Goal: Navigation & Orientation: Find specific page/section

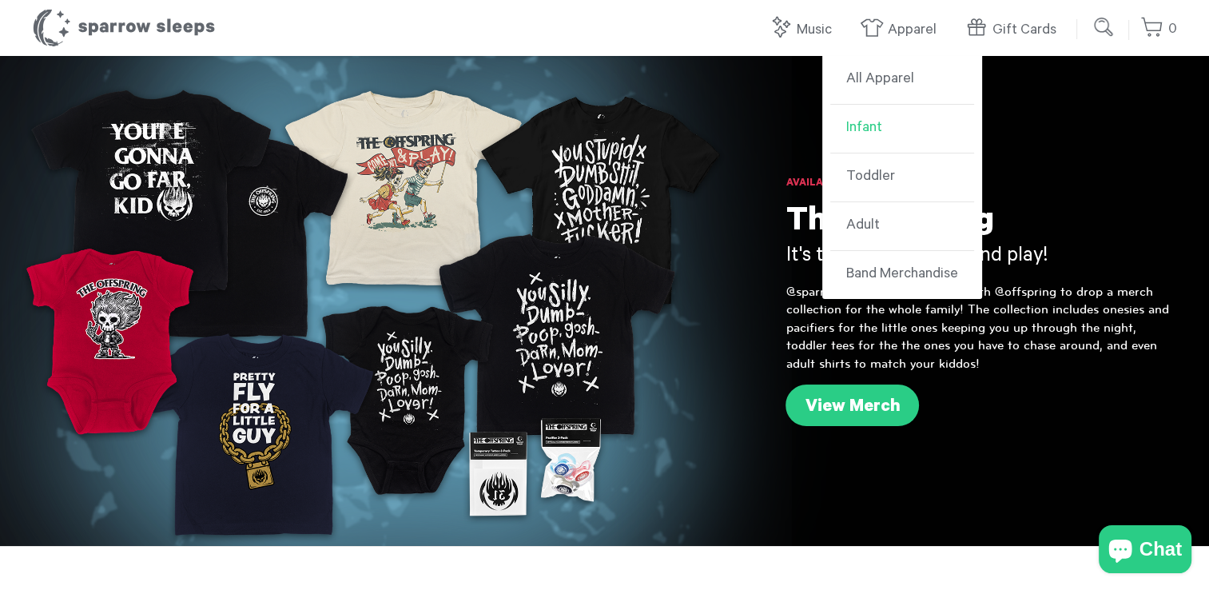
click at [908, 139] on link "Infant" at bounding box center [902, 129] width 144 height 49
click at [886, 174] on link "Toddler" at bounding box center [902, 177] width 144 height 49
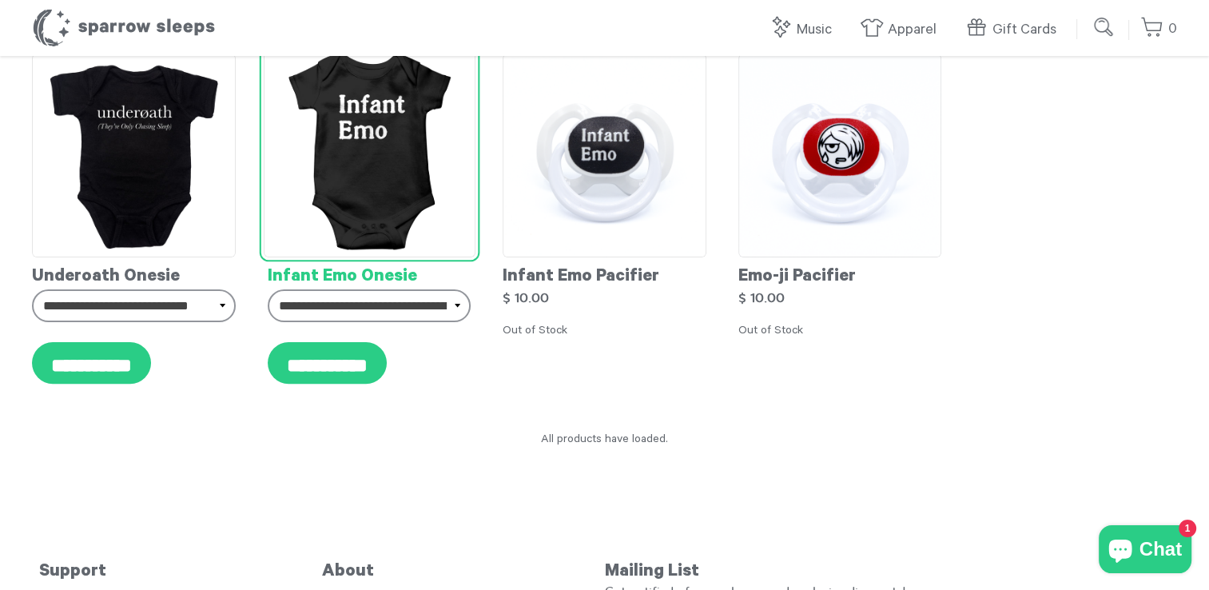
scroll to position [6394, 0]
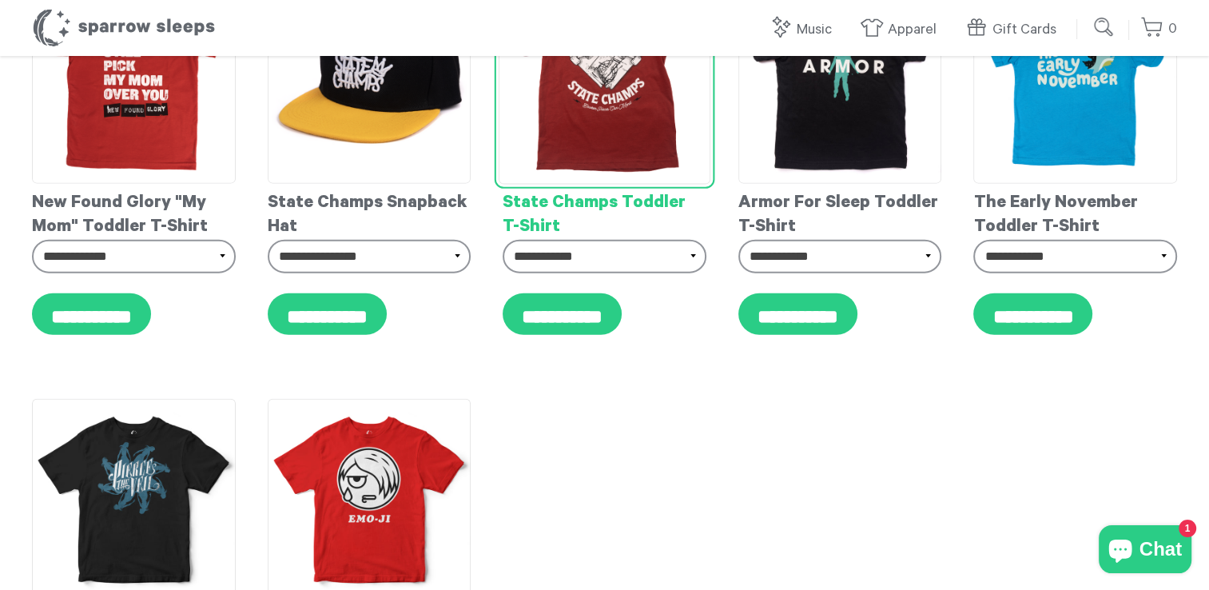
scroll to position [3517, 0]
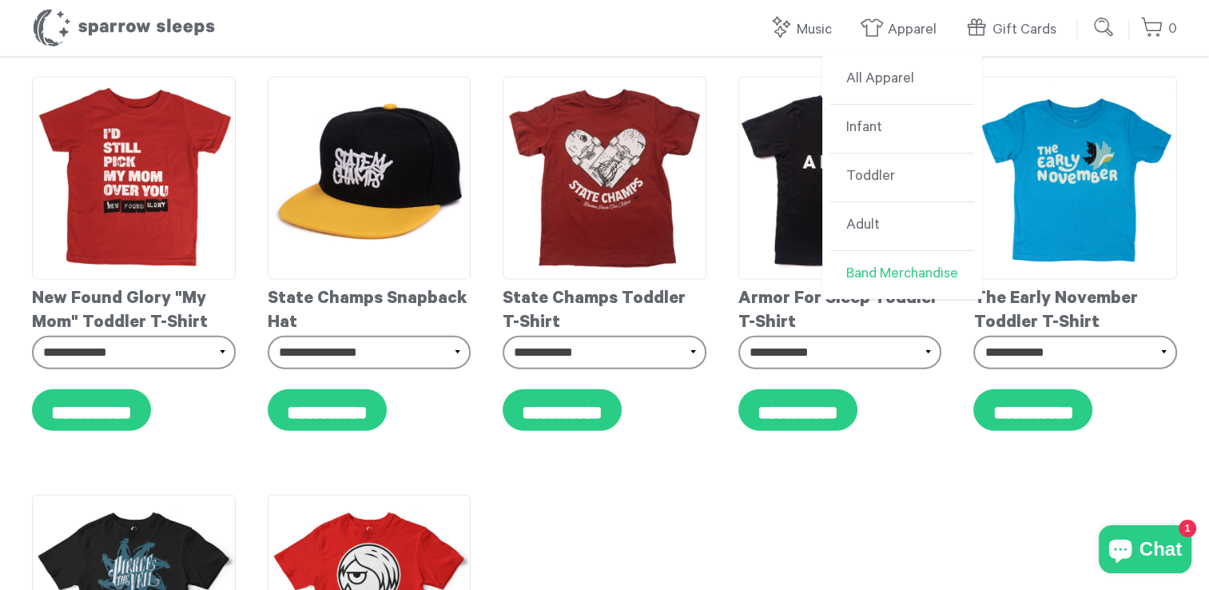
click at [894, 280] on link "Band Merchandise" at bounding box center [902, 275] width 144 height 48
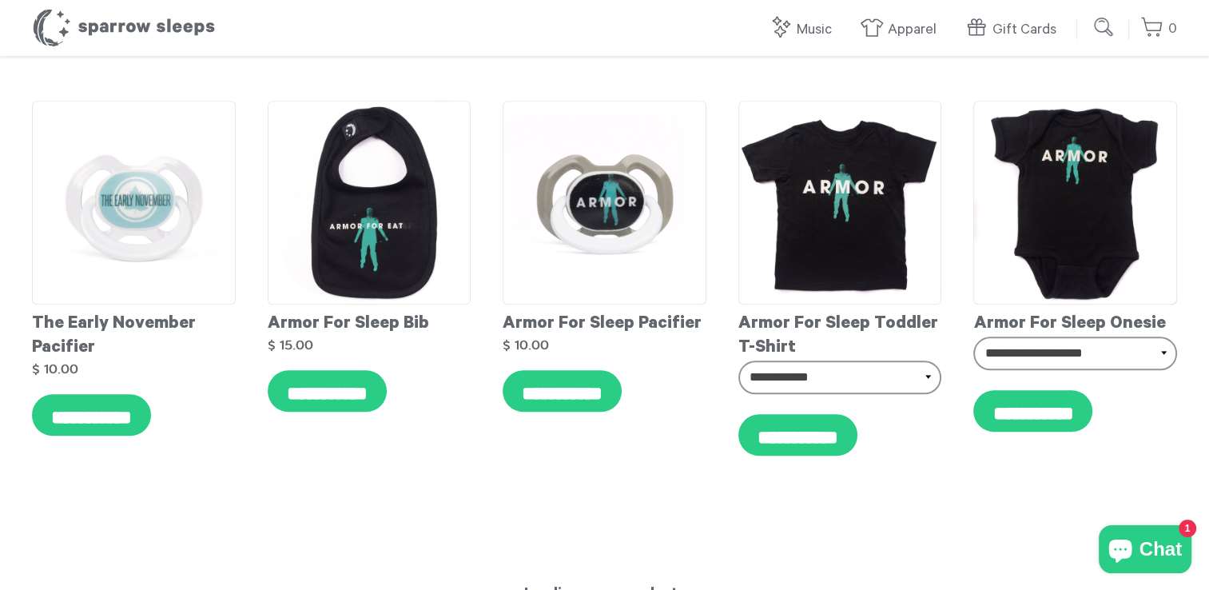
scroll to position [1359, 0]
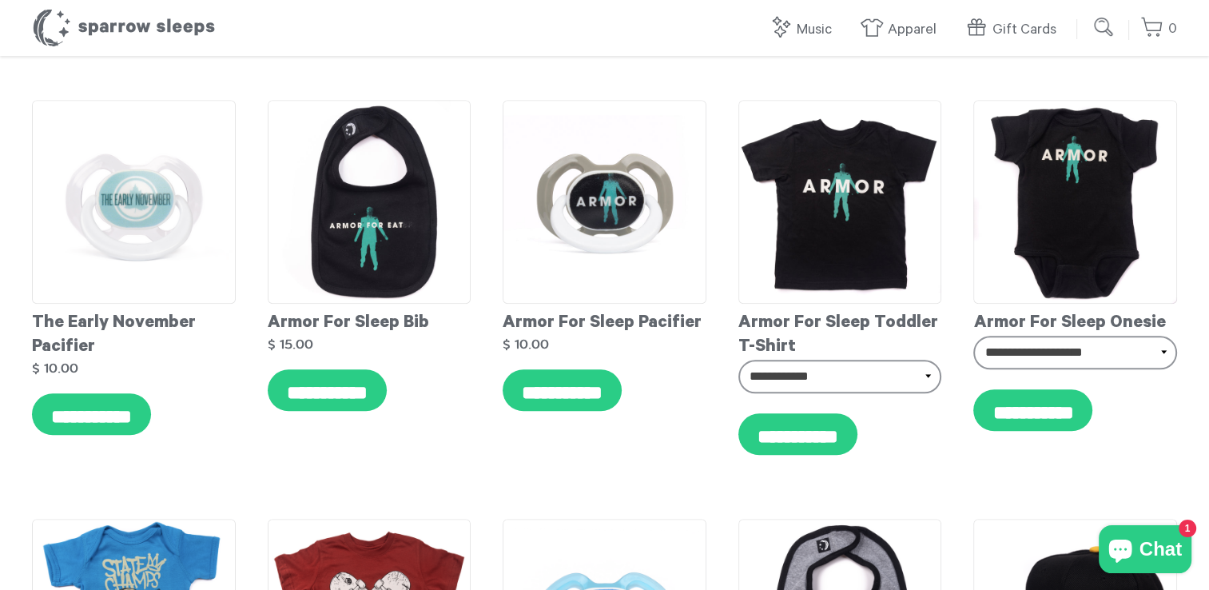
click at [1100, 34] on input "submit" at bounding box center [1105, 27] width 32 height 32
click at [707, 54] on header "Sparrow Sleeps 0 Your cart is empty. Total: $ 0.00 Log in or Create account POW…" at bounding box center [604, 28] width 1209 height 56
click at [960, 33] on input "search" at bounding box center [1009, 27] width 152 height 32
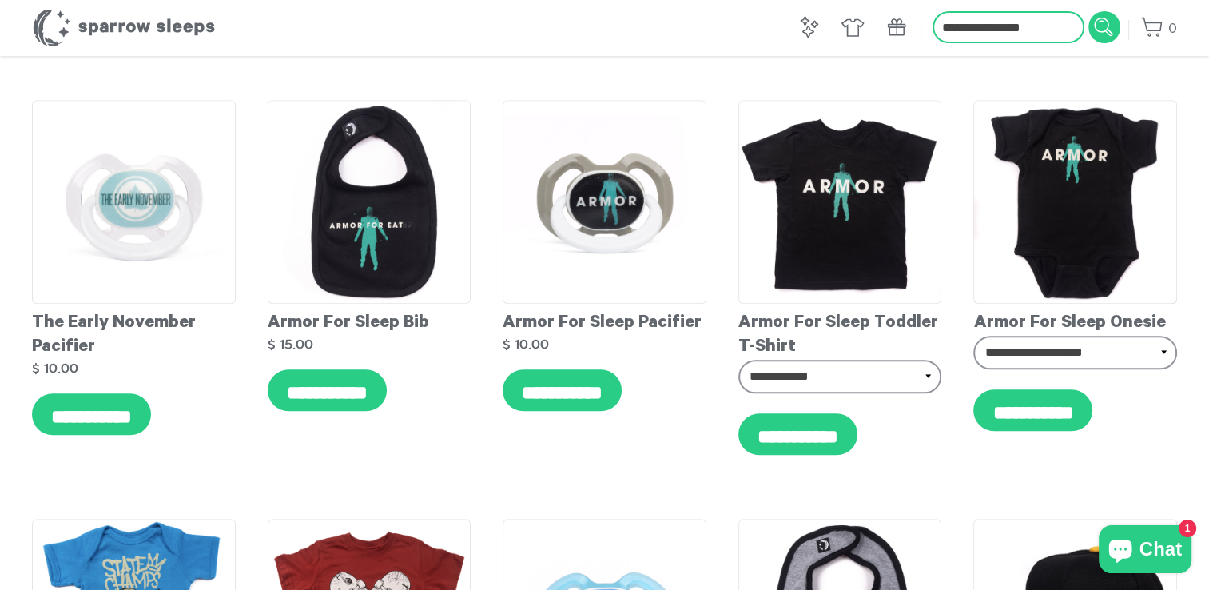
type input "**********"
click at [1089, 11] on input "submit" at bounding box center [1105, 27] width 32 height 32
